Goal: Information Seeking & Learning: Learn about a topic

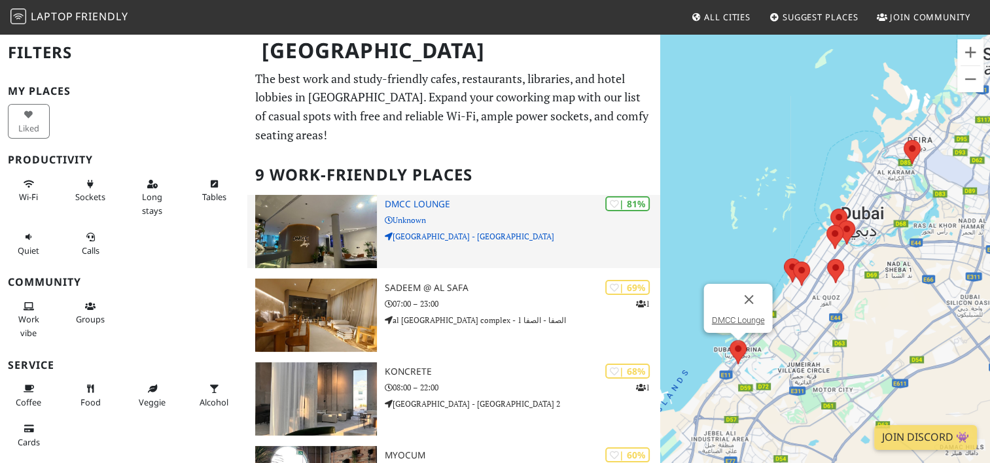
click at [416, 199] on h3 "DMCC Lounge" at bounding box center [522, 204] width 275 height 11
